Goal: Transaction & Acquisition: Purchase product/service

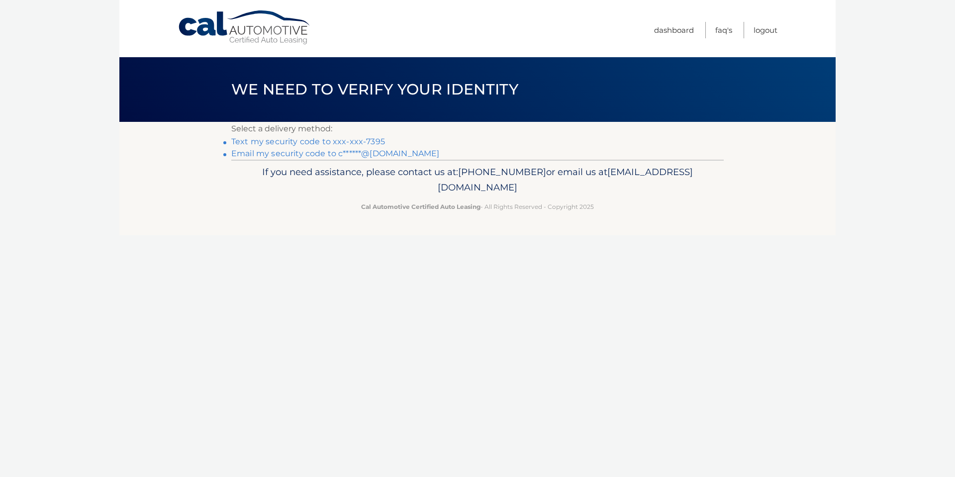
click at [369, 140] on link "Text my security code to xxx-xxx-7395" at bounding box center [308, 141] width 154 height 9
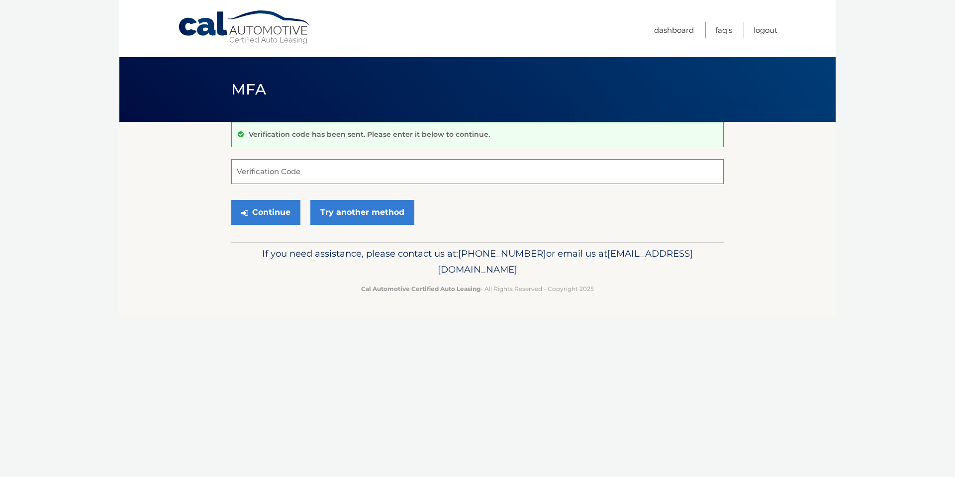
click at [268, 172] on input "Verification Code" at bounding box center [477, 171] width 492 height 25
type input "012822"
click at [266, 213] on button "Continue" at bounding box center [265, 212] width 69 height 25
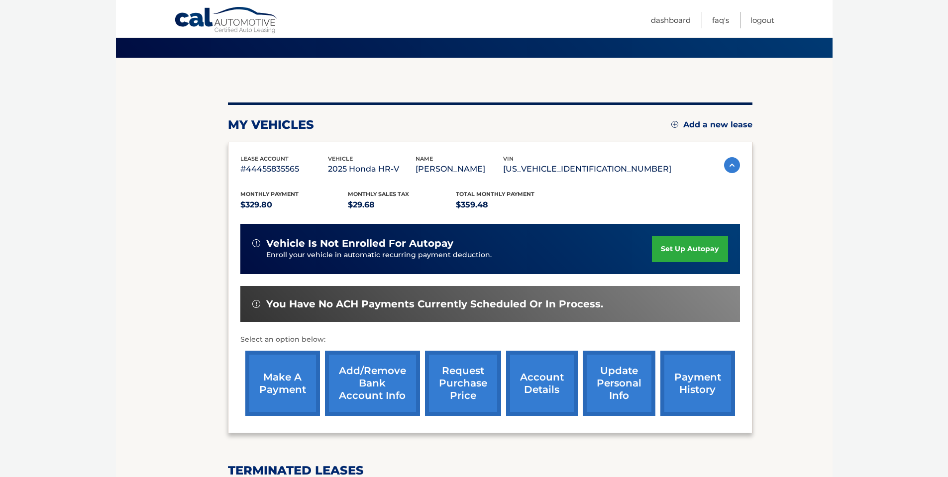
scroll to position [199, 0]
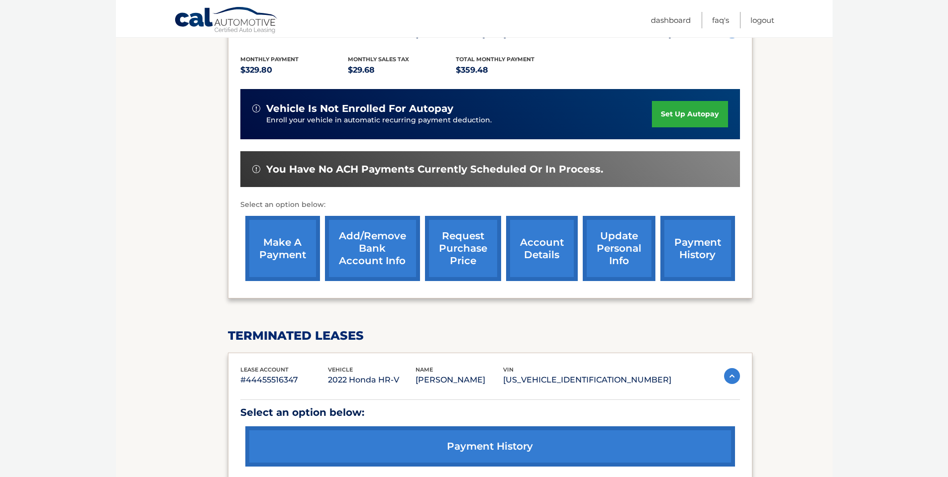
click at [272, 247] on link "make a payment" at bounding box center [282, 248] width 75 height 65
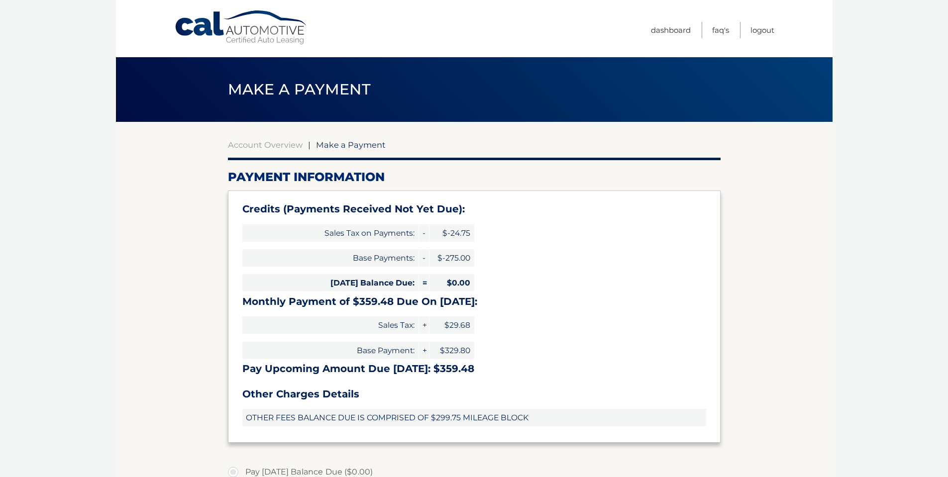
select select "ZmEyMDI2OTYtYjZmMi00N2Y4LThjODUtMDIyNDM3ZDQ0MDM1"
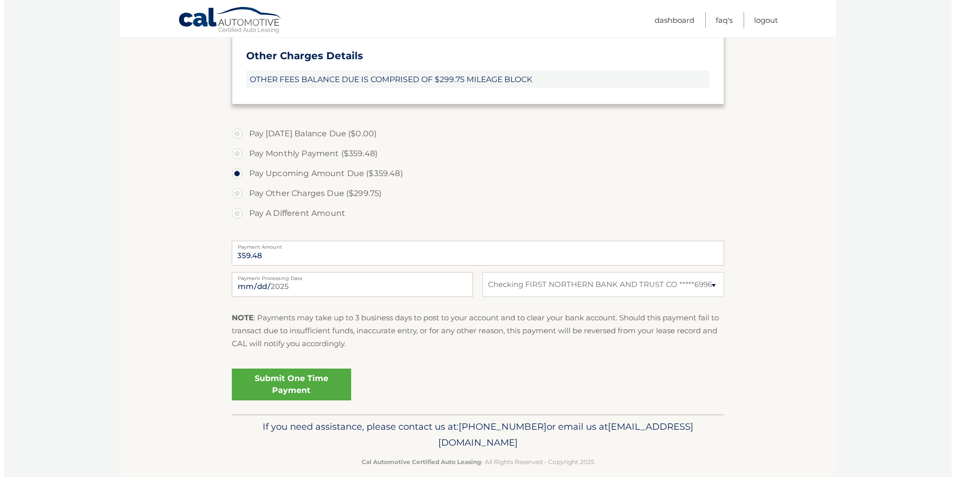
scroll to position [351, 0]
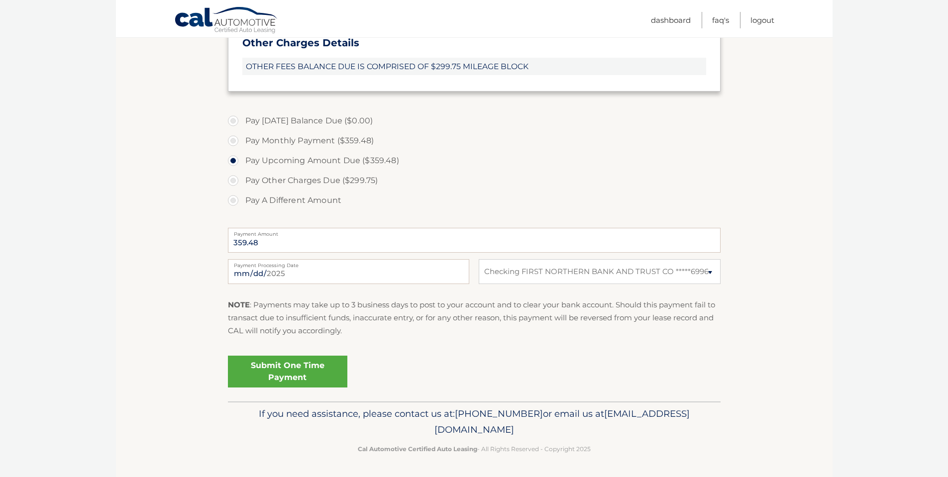
click at [302, 369] on link "Submit One Time Payment" at bounding box center [287, 372] width 119 height 32
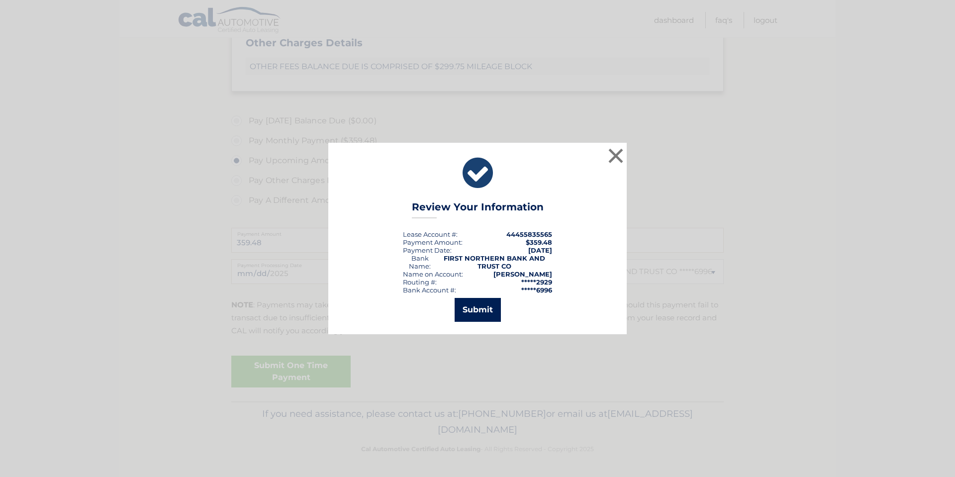
click at [483, 304] on button "Submit" at bounding box center [478, 310] width 46 height 24
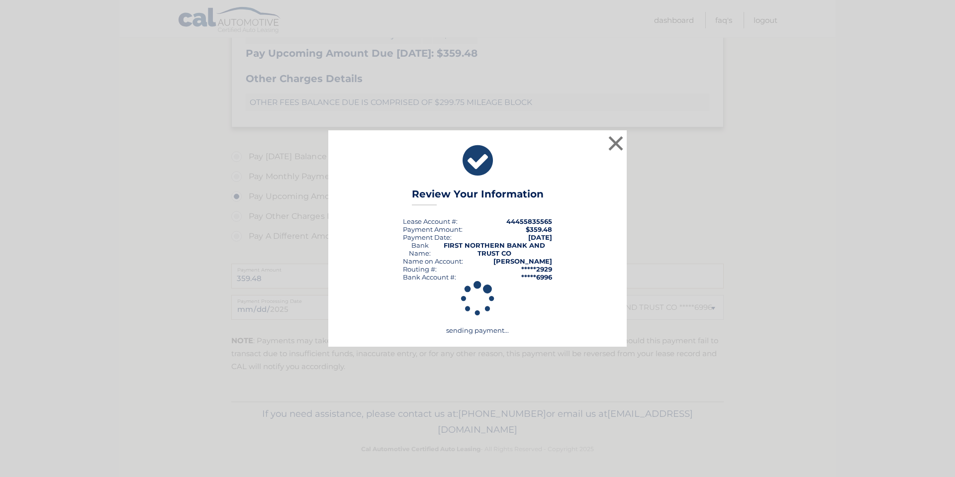
scroll to position [315, 0]
